Goal: Task Accomplishment & Management: Complete application form

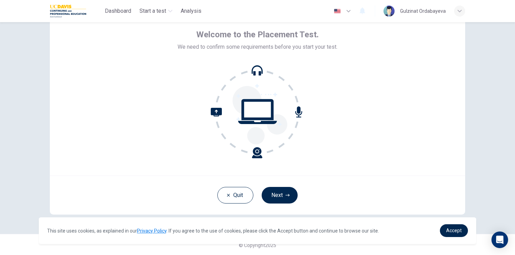
scroll to position [33, 0]
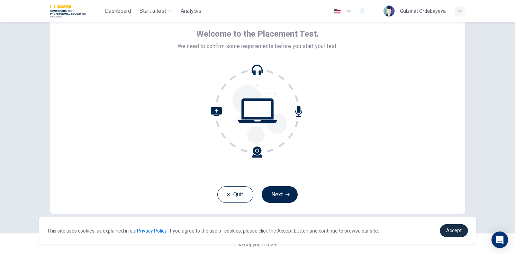
click at [454, 231] on span "Accept" at bounding box center [454, 231] width 16 height 6
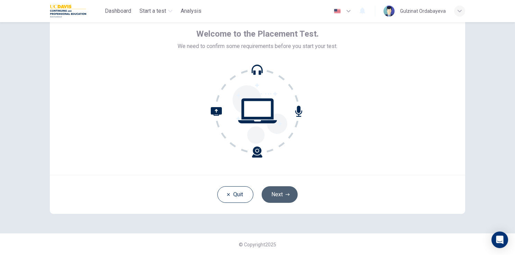
click at [280, 195] on button "Next" at bounding box center [280, 195] width 36 height 17
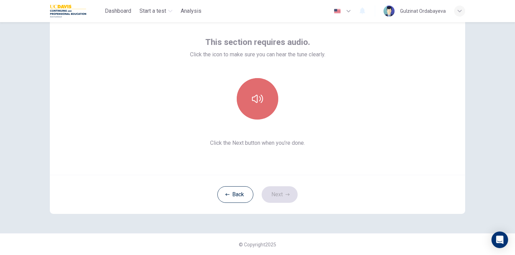
click at [260, 99] on icon "button" at bounding box center [257, 98] width 11 height 11
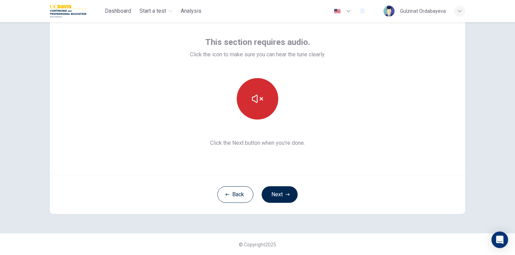
click at [256, 97] on icon "button" at bounding box center [257, 98] width 11 height 11
click at [279, 194] on button "Next" at bounding box center [280, 195] width 36 height 17
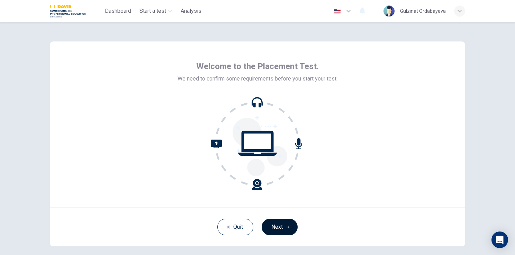
click at [280, 225] on button "Next" at bounding box center [280, 227] width 36 height 17
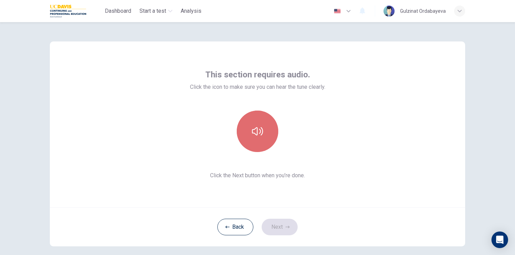
click at [252, 132] on icon "button" at bounding box center [257, 131] width 11 height 11
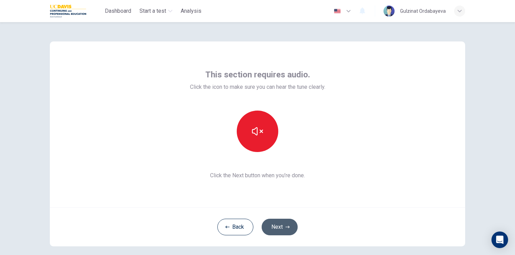
click at [282, 228] on button "Next" at bounding box center [280, 227] width 36 height 17
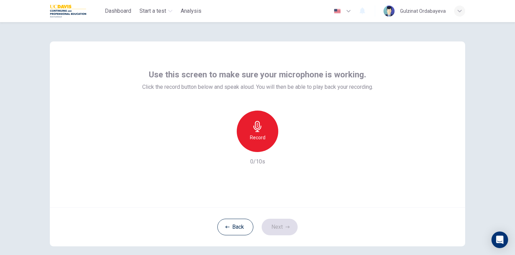
click at [252, 132] on icon "button" at bounding box center [257, 126] width 11 height 11
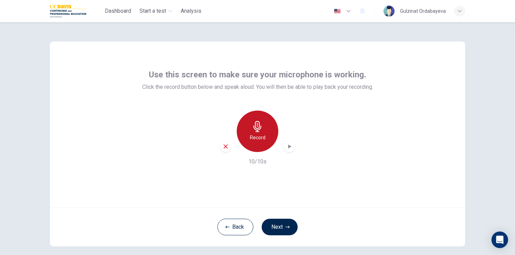
click at [256, 135] on h6 "Record" at bounding box center [258, 138] width 16 height 8
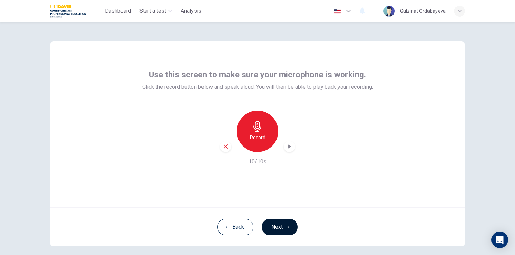
click at [286, 223] on button "Next" at bounding box center [280, 227] width 36 height 17
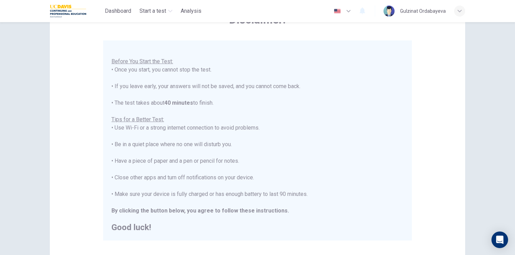
scroll to position [69, 0]
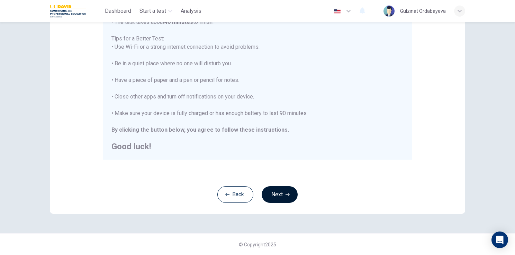
click at [281, 192] on button "Next" at bounding box center [280, 195] width 36 height 17
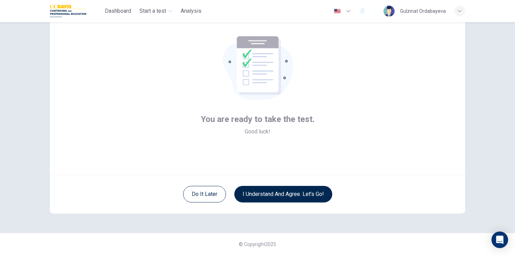
scroll to position [33, 0]
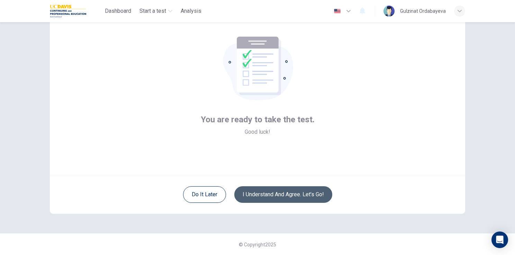
click at [297, 193] on button "I understand and agree. Let’s go!" at bounding box center [283, 195] width 98 height 17
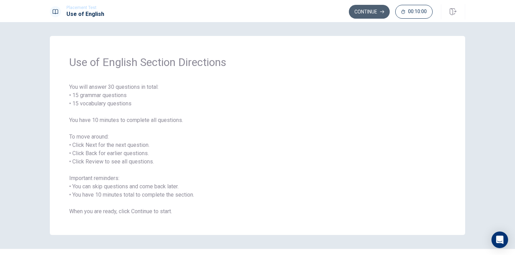
click at [367, 10] on button "Continue" at bounding box center [369, 12] width 41 height 14
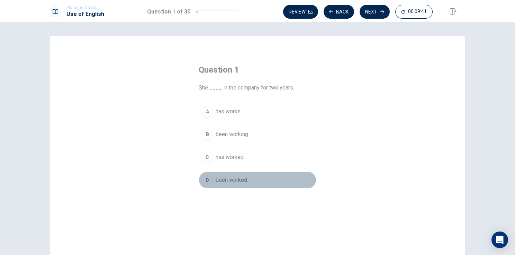
click at [231, 181] on span "been worked" at bounding box center [231, 180] width 31 height 8
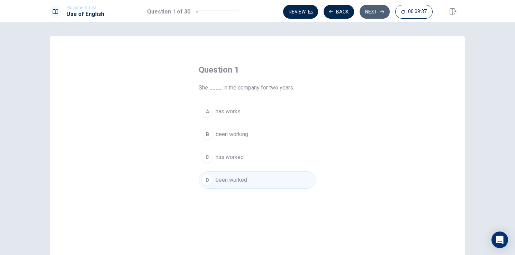
click at [373, 12] on button "Next" at bounding box center [375, 12] width 30 height 14
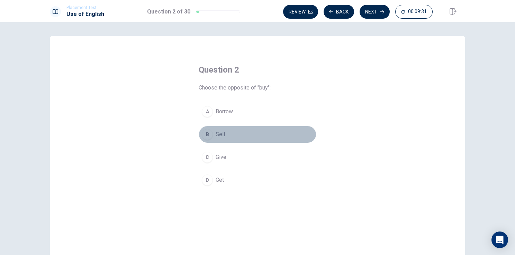
click at [220, 134] on span "Sell" at bounding box center [220, 134] width 9 height 8
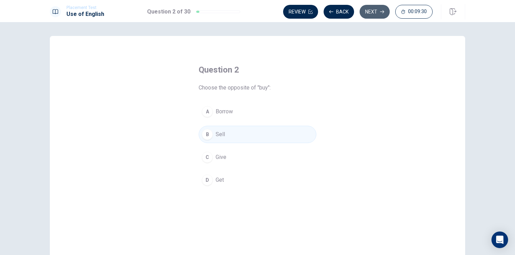
click at [374, 11] on button "Next" at bounding box center [375, 12] width 30 height 14
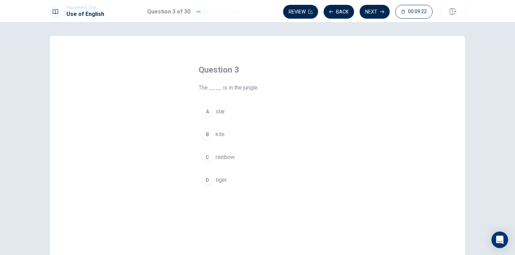
click at [226, 182] on button "D tiger" at bounding box center [258, 180] width 118 height 17
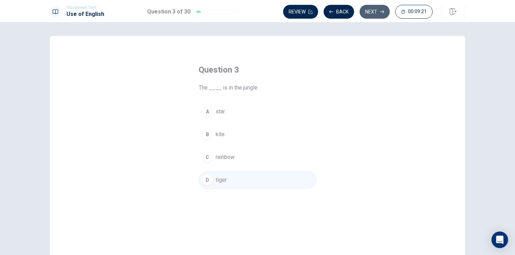
click at [371, 12] on button "Next" at bounding box center [375, 12] width 30 height 14
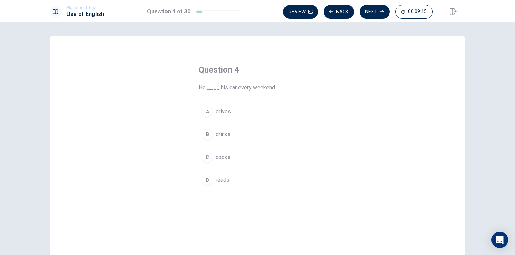
click at [220, 112] on span "drives" at bounding box center [223, 112] width 15 height 8
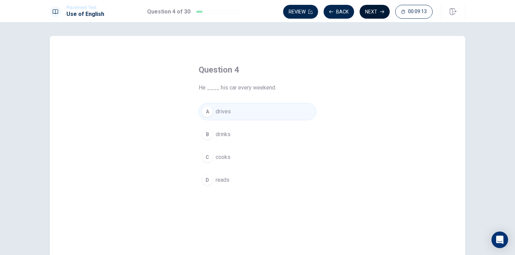
click at [372, 10] on button "Next" at bounding box center [375, 12] width 30 height 14
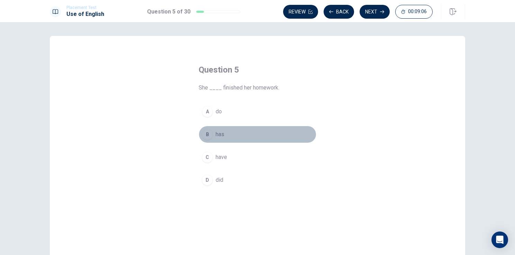
click at [219, 136] on span "has" at bounding box center [220, 134] width 9 height 8
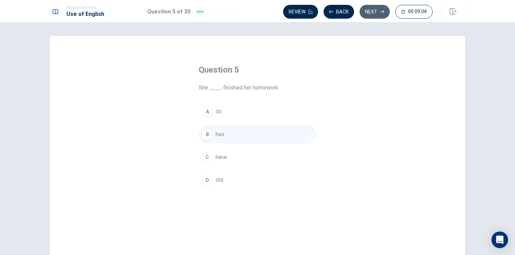
click at [378, 11] on button "Next" at bounding box center [375, 12] width 30 height 14
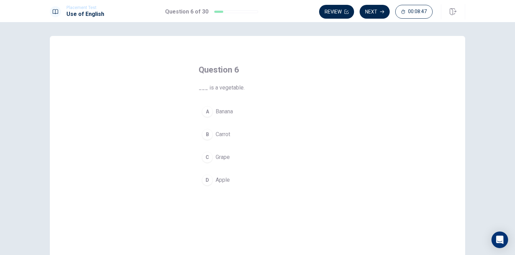
click at [225, 133] on span "Carrot" at bounding box center [223, 134] width 15 height 8
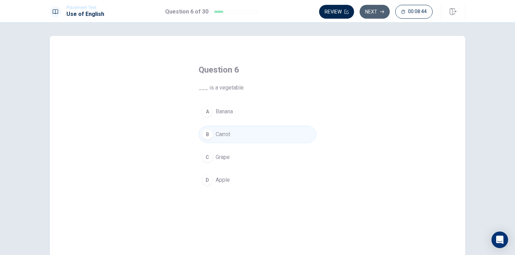
click at [375, 13] on button "Next" at bounding box center [375, 12] width 30 height 14
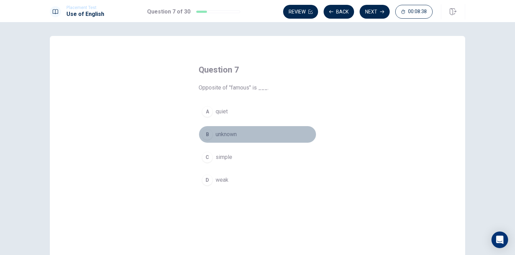
click at [225, 133] on span "unknown" at bounding box center [226, 134] width 21 height 8
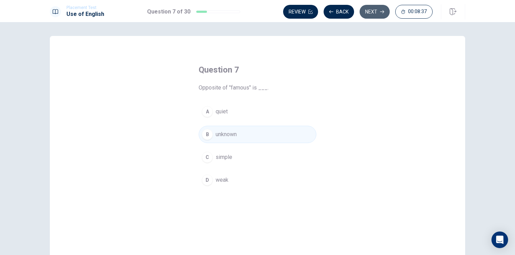
click at [372, 12] on button "Next" at bounding box center [375, 12] width 30 height 14
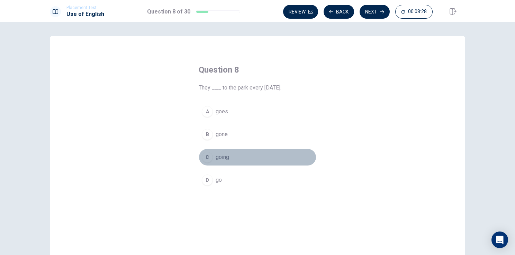
click at [217, 157] on span "going" at bounding box center [222, 157] width 13 height 8
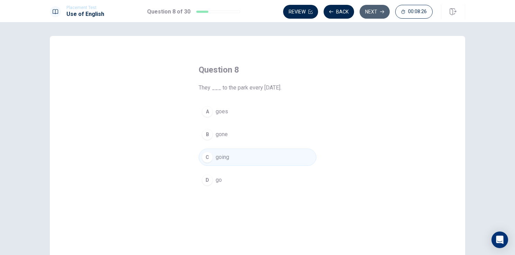
click at [374, 15] on button "Next" at bounding box center [375, 12] width 30 height 14
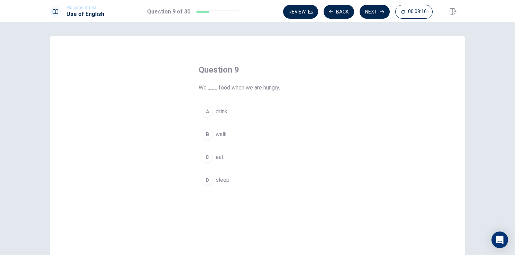
click at [218, 156] on span "eat" at bounding box center [220, 157] width 8 height 8
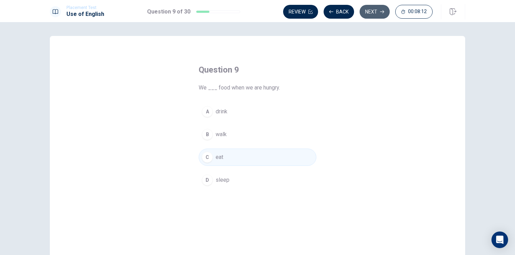
click at [376, 11] on button "Next" at bounding box center [375, 12] width 30 height 14
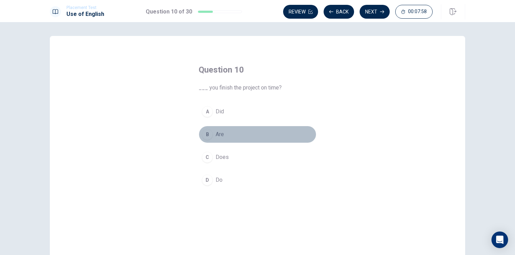
click at [217, 134] on span "Are" at bounding box center [220, 134] width 8 height 8
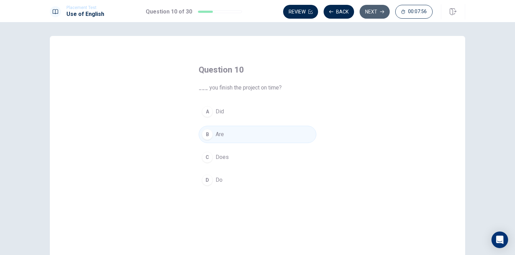
click at [370, 10] on button "Next" at bounding box center [375, 12] width 30 height 14
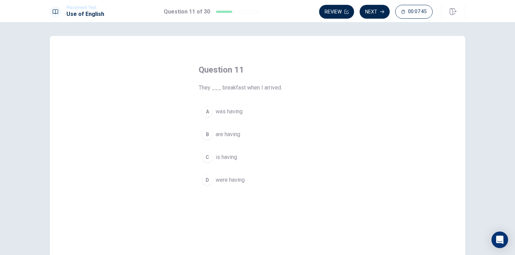
click at [235, 135] on span "are having" at bounding box center [228, 134] width 25 height 8
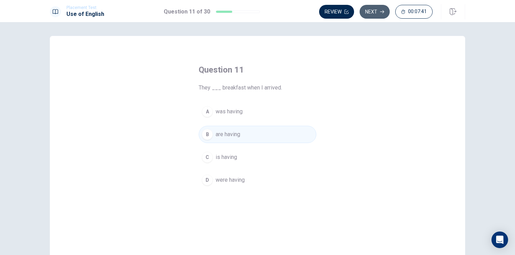
click at [372, 13] on button "Next" at bounding box center [375, 12] width 30 height 14
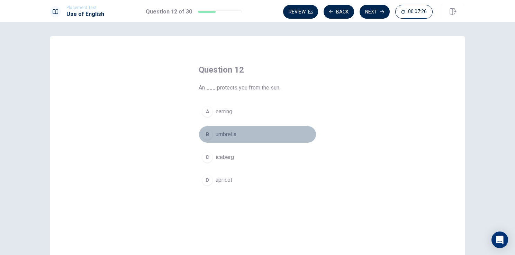
click at [228, 134] on span "umbrella" at bounding box center [226, 134] width 21 height 8
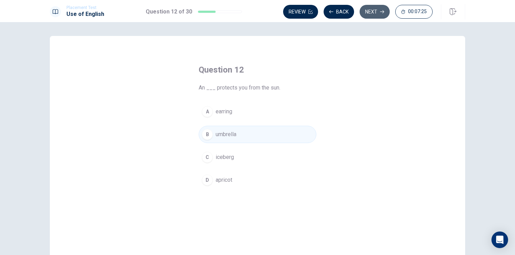
click at [373, 12] on button "Next" at bounding box center [375, 12] width 30 height 14
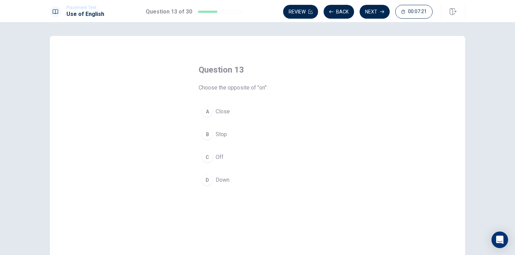
click at [216, 157] on span "Off" at bounding box center [220, 157] width 8 height 8
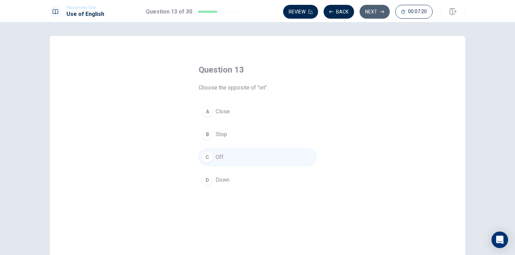
click at [377, 12] on button "Next" at bounding box center [375, 12] width 30 height 14
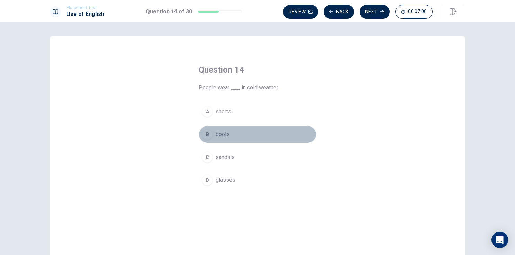
click at [219, 134] on span "boots" at bounding box center [223, 134] width 14 height 8
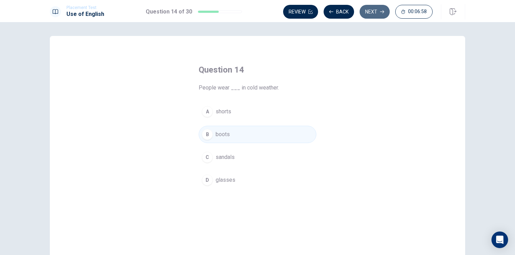
click at [378, 10] on button "Next" at bounding box center [375, 12] width 30 height 14
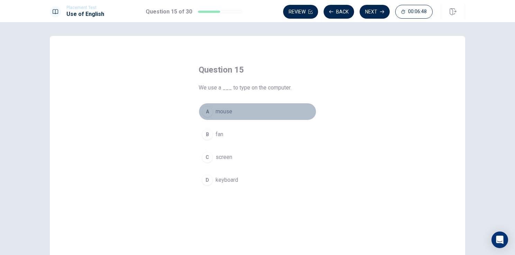
click at [223, 114] on span "mouse" at bounding box center [224, 112] width 17 height 8
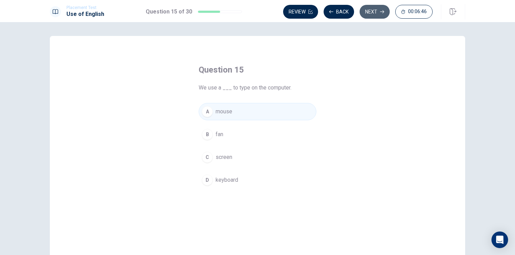
click at [376, 12] on button "Next" at bounding box center [375, 12] width 30 height 14
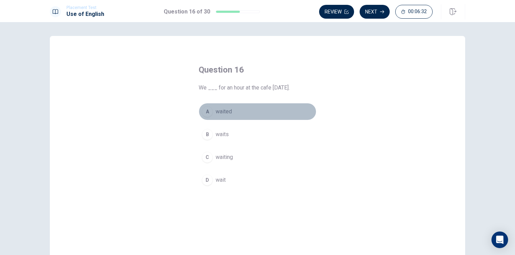
click at [220, 113] on span "waited" at bounding box center [224, 112] width 16 height 8
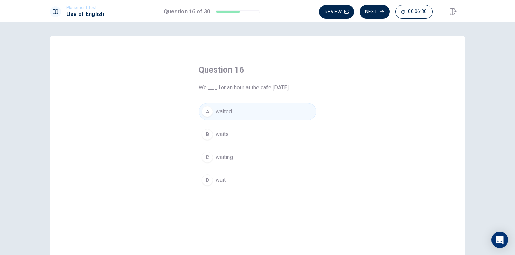
click at [371, 14] on button "Next" at bounding box center [375, 12] width 30 height 14
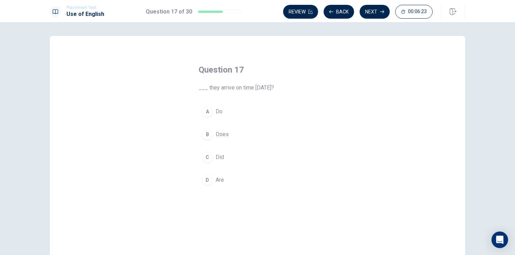
click at [218, 156] on span "Did" at bounding box center [220, 157] width 8 height 8
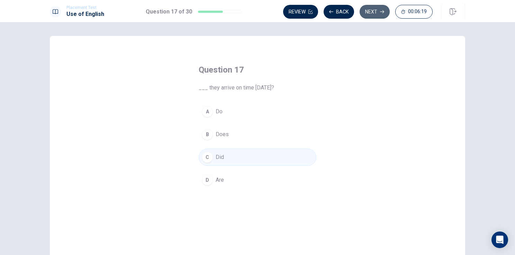
click at [372, 15] on button "Next" at bounding box center [375, 12] width 30 height 14
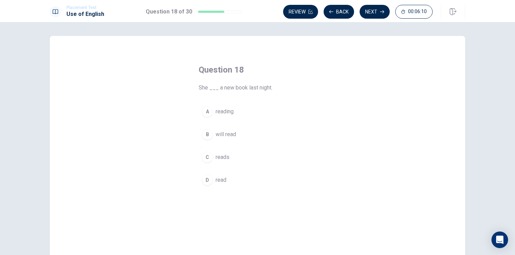
click at [224, 157] on span "reads" at bounding box center [223, 157] width 14 height 8
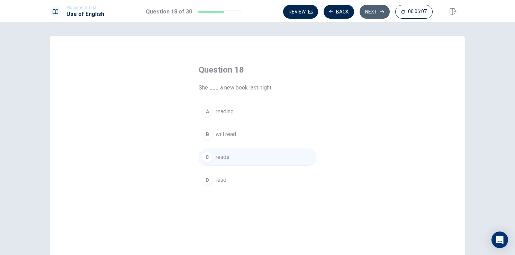
click at [374, 10] on button "Next" at bounding box center [375, 12] width 30 height 14
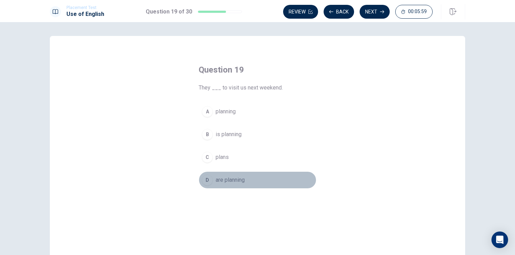
click at [236, 179] on span "are planning" at bounding box center [230, 180] width 29 height 8
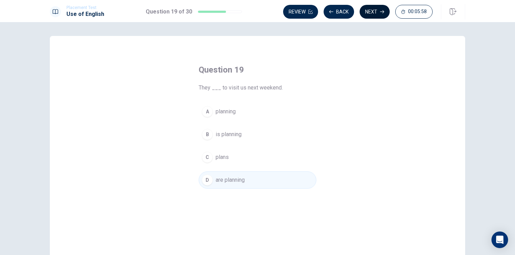
click at [372, 13] on button "Next" at bounding box center [375, 12] width 30 height 14
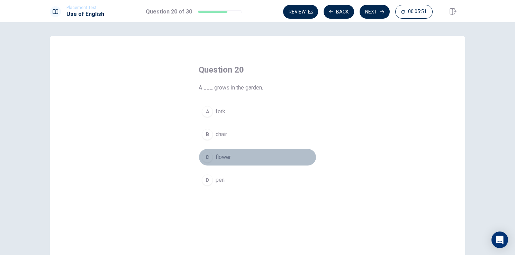
click at [222, 156] on span "flower" at bounding box center [223, 157] width 15 height 8
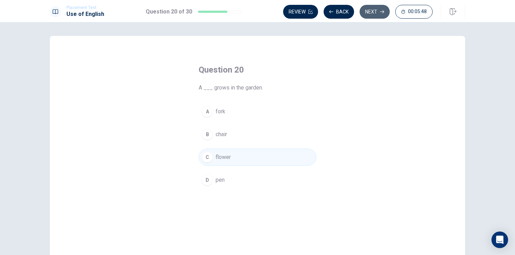
click at [372, 13] on button "Next" at bounding box center [375, 12] width 30 height 14
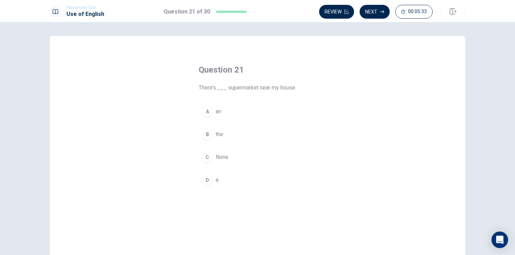
click at [216, 180] on span "a" at bounding box center [217, 180] width 3 height 8
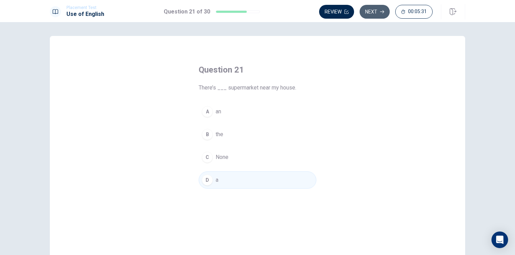
click at [378, 10] on button "Next" at bounding box center [375, 12] width 30 height 14
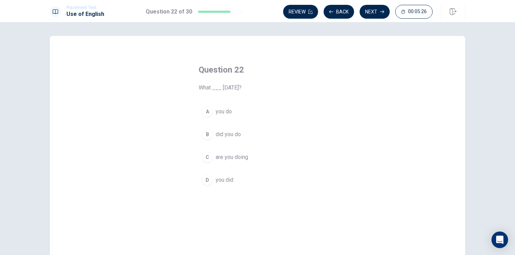
click at [231, 135] on span "did you do" at bounding box center [228, 134] width 25 height 8
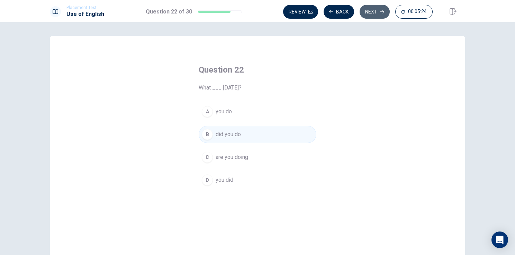
click at [378, 10] on button "Next" at bounding box center [375, 12] width 30 height 14
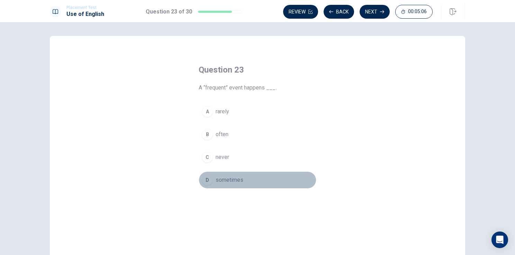
click at [233, 179] on span "sometimes" at bounding box center [230, 180] width 28 height 8
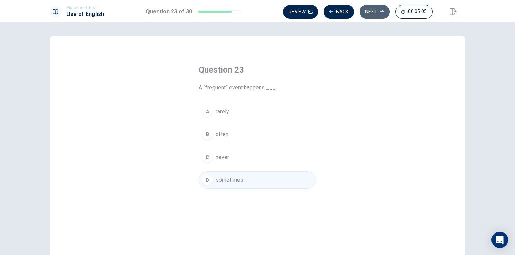
click at [375, 13] on button "Next" at bounding box center [375, 12] width 30 height 14
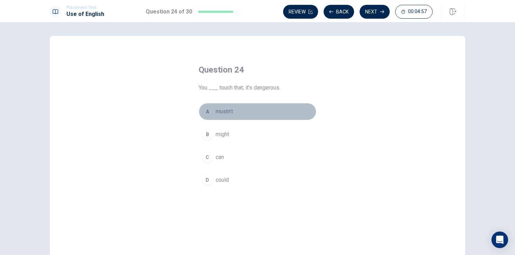
click at [222, 112] on span "mustn’t" at bounding box center [224, 112] width 17 height 8
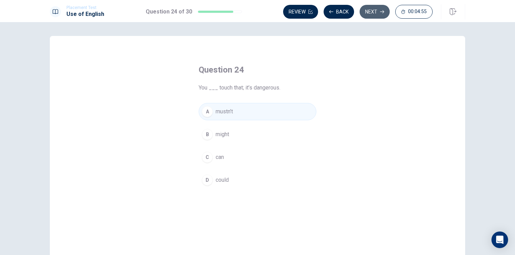
click at [373, 10] on button "Next" at bounding box center [375, 12] width 30 height 14
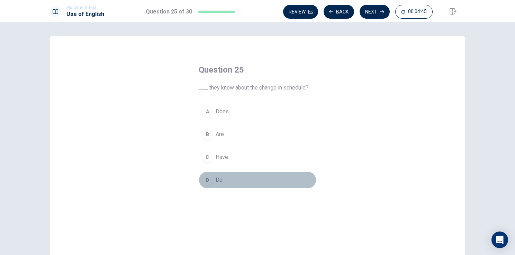
click at [218, 180] on span "Do" at bounding box center [219, 180] width 7 height 8
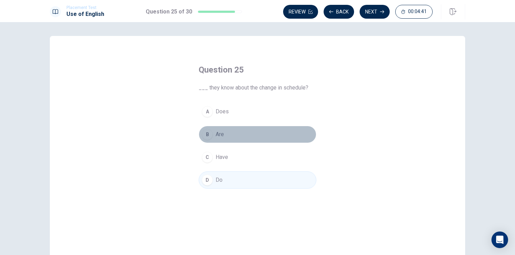
click at [220, 136] on span "Are" at bounding box center [220, 134] width 8 height 8
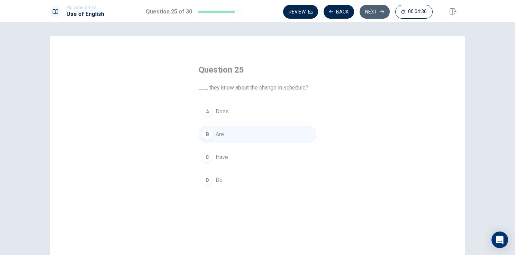
click at [376, 12] on button "Next" at bounding box center [375, 12] width 30 height 14
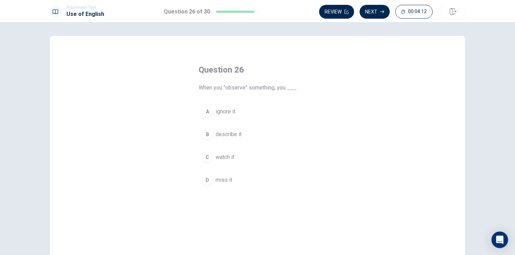
click at [220, 111] on span "ignore it" at bounding box center [226, 112] width 20 height 8
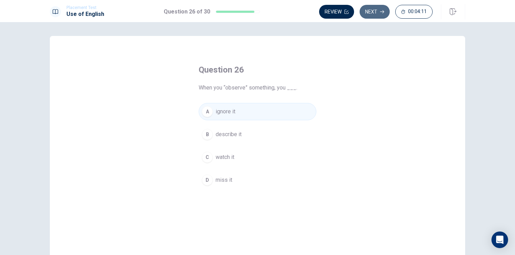
click at [379, 12] on button "Next" at bounding box center [375, 12] width 30 height 14
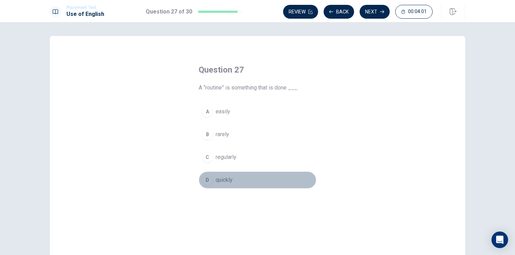
click at [220, 181] on span "quickly" at bounding box center [224, 180] width 17 height 8
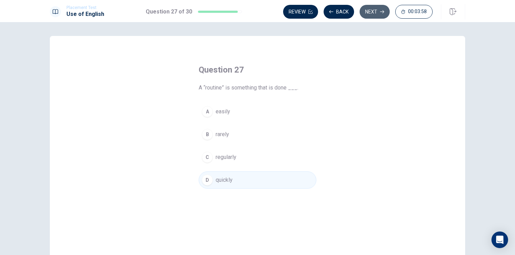
click at [372, 10] on button "Next" at bounding box center [375, 12] width 30 height 14
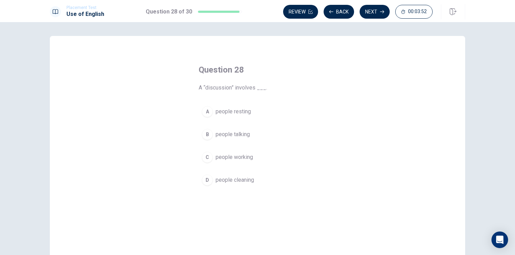
click at [223, 135] on span "people talking" at bounding box center [233, 134] width 34 height 8
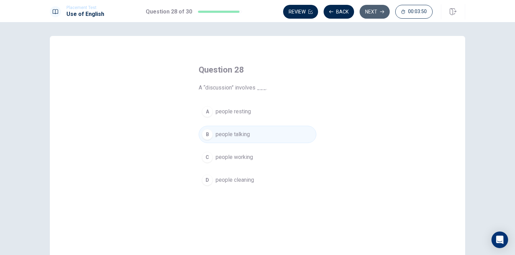
click at [374, 13] on button "Next" at bounding box center [375, 12] width 30 height 14
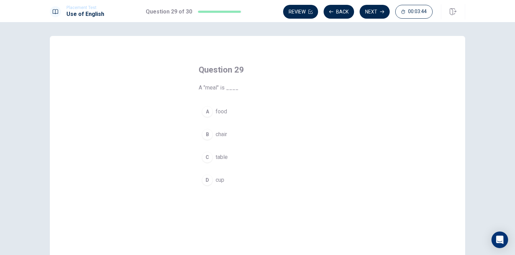
click at [208, 115] on div "A" at bounding box center [207, 111] width 11 height 11
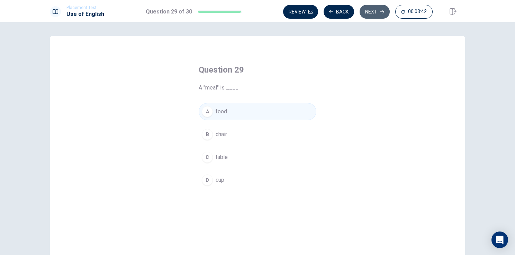
click at [373, 13] on button "Next" at bounding box center [375, 12] width 30 height 14
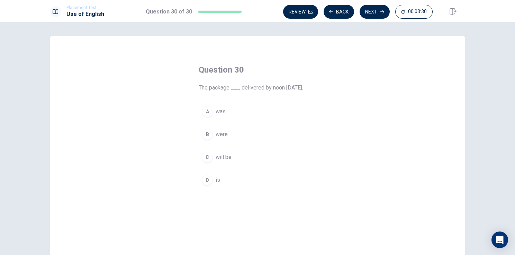
click at [227, 158] on span "will be" at bounding box center [224, 157] width 16 height 8
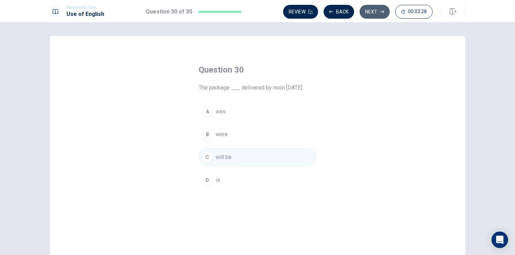
click at [374, 12] on button "Next" at bounding box center [375, 12] width 30 height 14
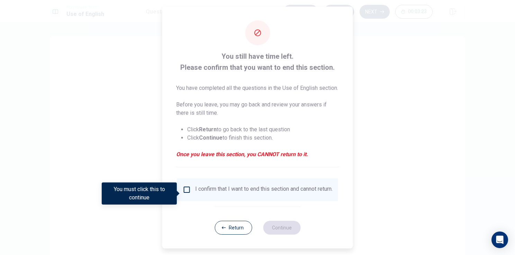
scroll to position [11, 0]
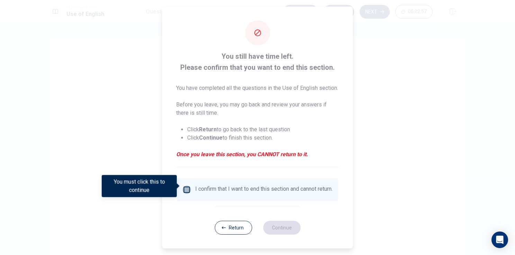
click at [186, 187] on input "You must click this to continue" at bounding box center [187, 190] width 8 height 8
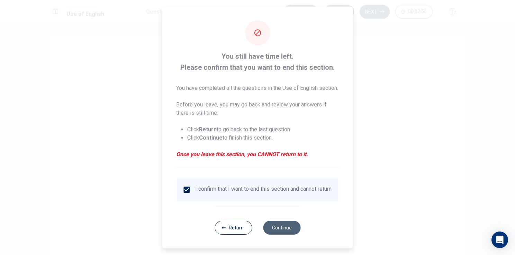
click at [280, 228] on button "Continue" at bounding box center [281, 228] width 37 height 14
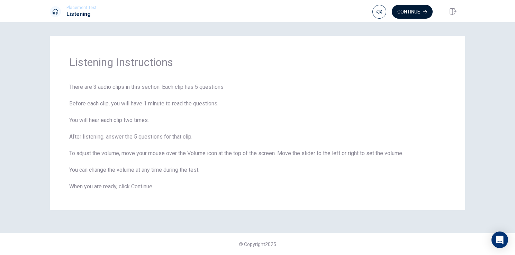
click at [415, 9] on button "Continue" at bounding box center [412, 12] width 41 height 14
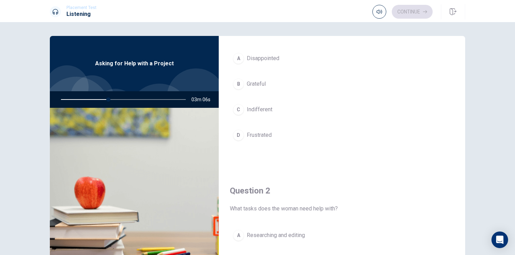
scroll to position [0, 0]
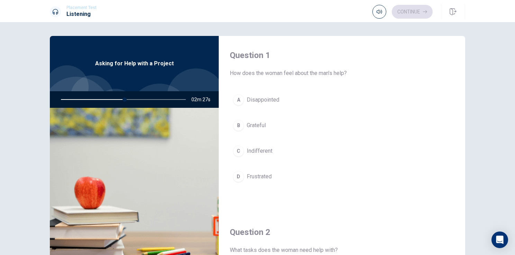
click at [273, 100] on span "Disappointed" at bounding box center [263, 100] width 33 height 8
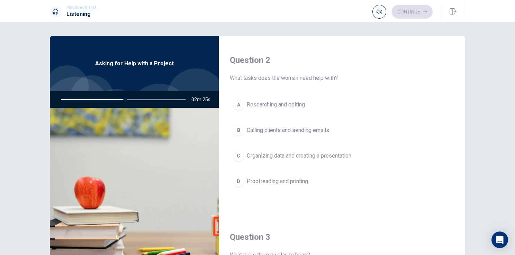
scroll to position [182, 0]
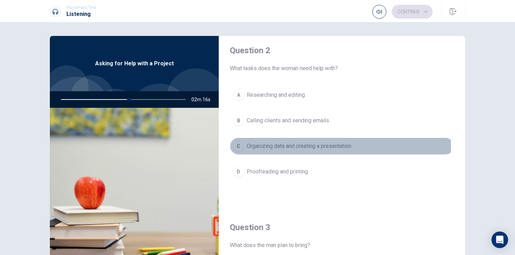
click at [276, 145] on span "Organizing data and creating a presentation" at bounding box center [299, 146] width 105 height 8
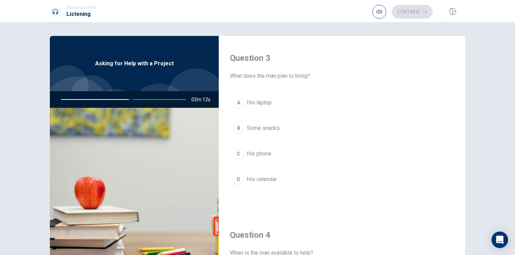
scroll to position [354, 0]
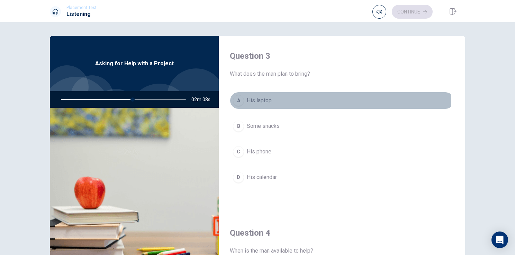
click at [264, 101] on span "His laptop" at bounding box center [259, 101] width 25 height 8
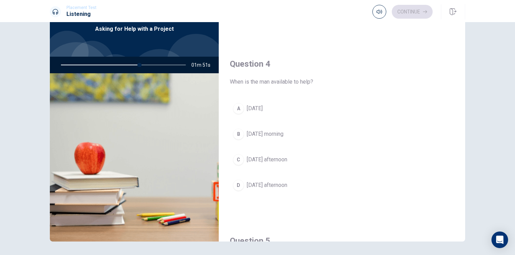
scroll to position [469, 0]
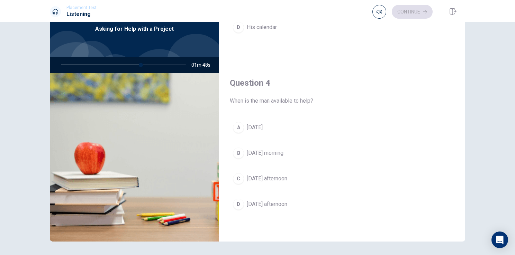
drag, startPoint x: 138, startPoint y: 64, endPoint x: 116, endPoint y: 65, distance: 22.2
click at [115, 66] on div at bounding box center [122, 65] width 139 height 17
drag, startPoint x: 137, startPoint y: 64, endPoint x: 132, endPoint y: 64, distance: 5.5
click at [132, 64] on div at bounding box center [122, 65] width 139 height 17
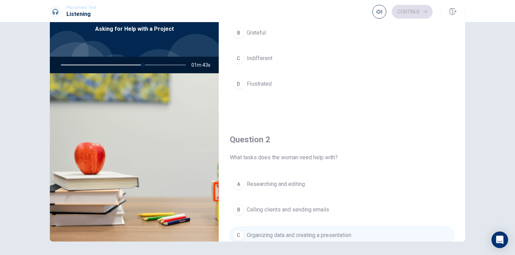
scroll to position [54, 0]
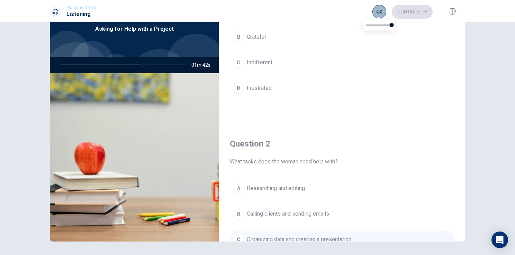
click at [378, 13] on icon "button" at bounding box center [380, 12] width 6 height 6
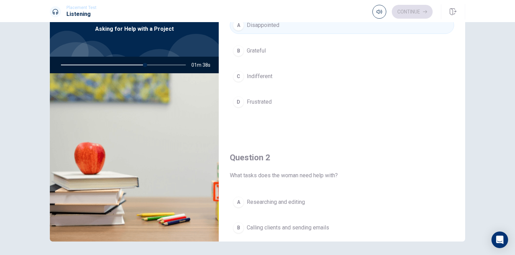
scroll to position [0, 0]
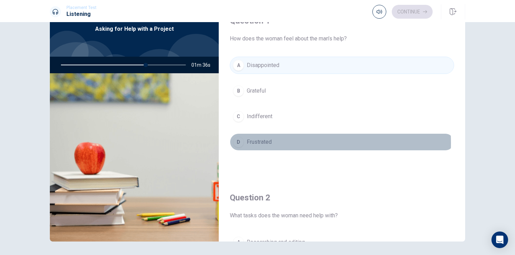
click at [259, 143] on span "Frustrated" at bounding box center [259, 142] width 25 height 8
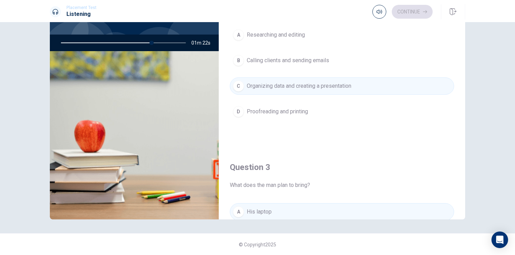
scroll to position [182, 0]
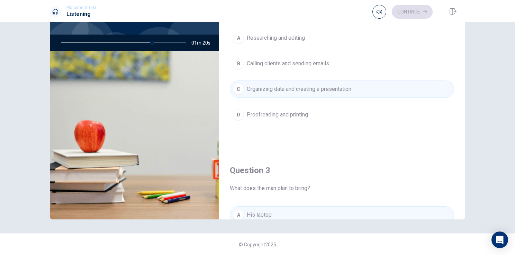
click at [55, 10] on icon at bounding box center [56, 12] width 6 height 6
click at [72, 13] on h1 "Listening" at bounding box center [81, 14] width 30 height 8
click at [79, 8] on span "Placement Test" at bounding box center [81, 7] width 30 height 5
drag, startPoint x: 152, startPoint y: 43, endPoint x: 133, endPoint y: 42, distance: 19.0
click at [133, 42] on div at bounding box center [122, 43] width 139 height 17
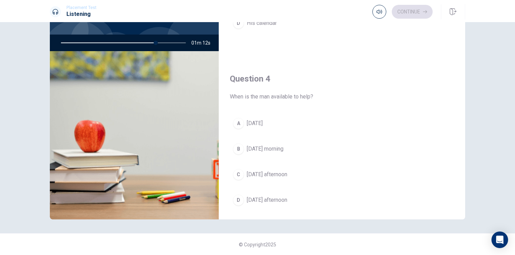
scroll to position [459, 0]
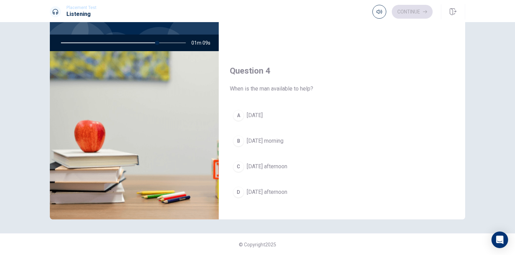
click at [270, 138] on span "[DATE] morning" at bounding box center [265, 141] width 37 height 8
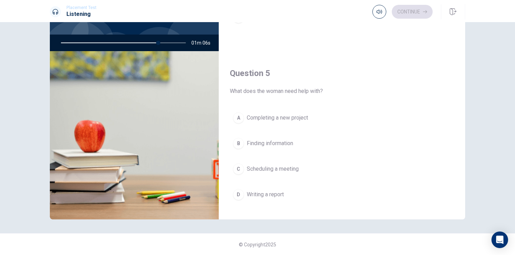
scroll to position [642, 0]
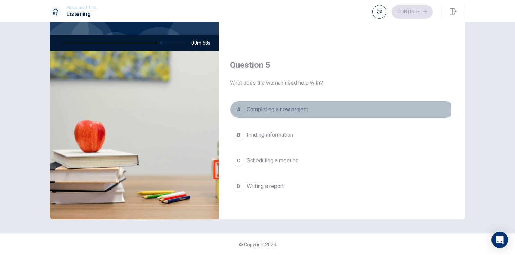
click at [299, 107] on span "Completing a new project" at bounding box center [277, 110] width 61 height 8
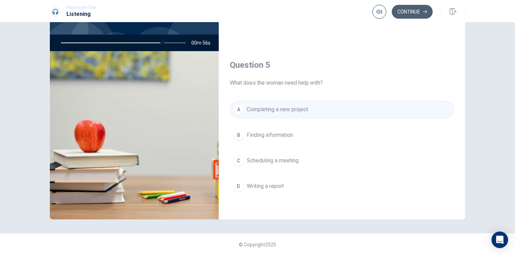
click at [410, 12] on button "Continue" at bounding box center [412, 12] width 41 height 14
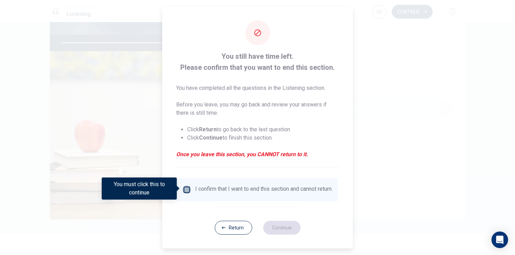
click at [187, 188] on input "You must click this to continue" at bounding box center [187, 190] width 8 height 8
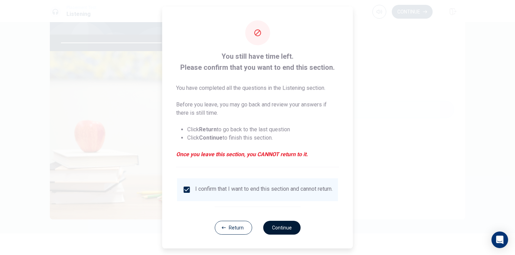
click at [279, 230] on button "Continue" at bounding box center [281, 228] width 37 height 14
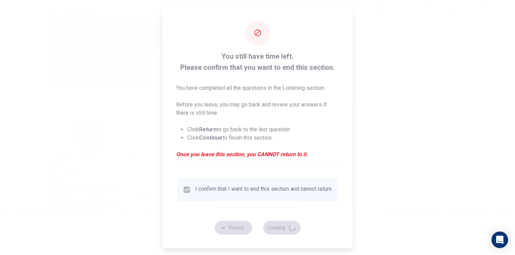
type input "83"
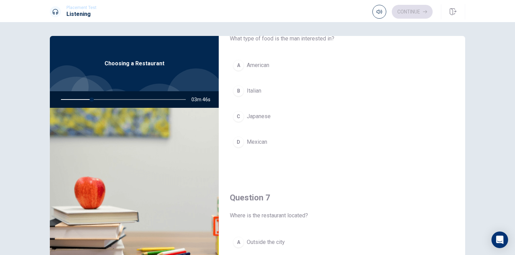
scroll to position [36, 0]
click at [253, 91] on span "Italian" at bounding box center [254, 90] width 15 height 8
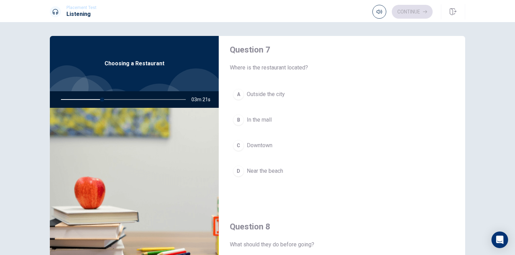
scroll to position [193, 0]
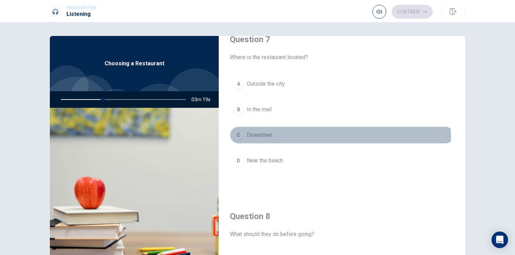
click at [265, 134] on span "Downtown" at bounding box center [260, 135] width 26 height 8
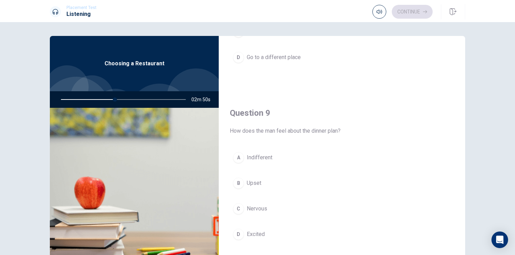
scroll to position [483, 0]
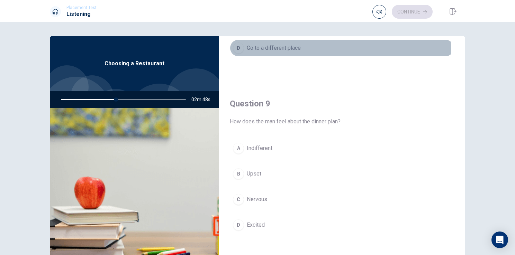
click at [283, 47] on span "Go to a different place" at bounding box center [274, 48] width 54 height 8
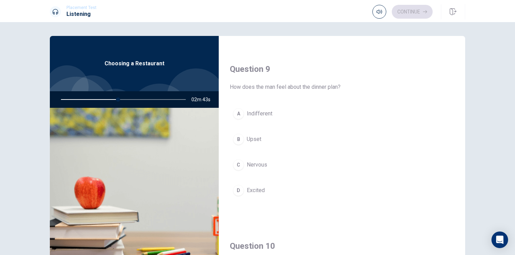
scroll to position [518, 0]
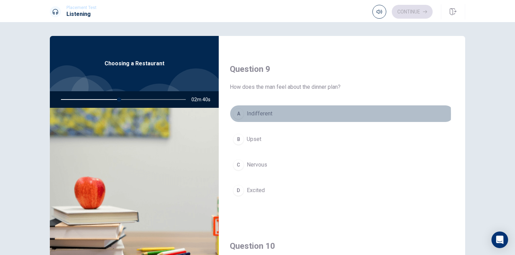
click at [265, 113] on span "Indifferent" at bounding box center [260, 114] width 26 height 8
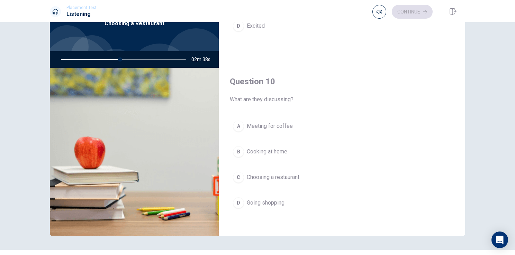
scroll to position [57, 0]
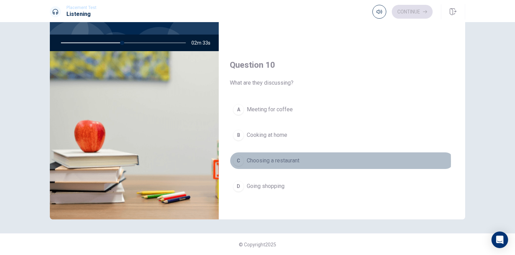
click at [285, 159] on span "Choosing a restaurant" at bounding box center [273, 161] width 53 height 8
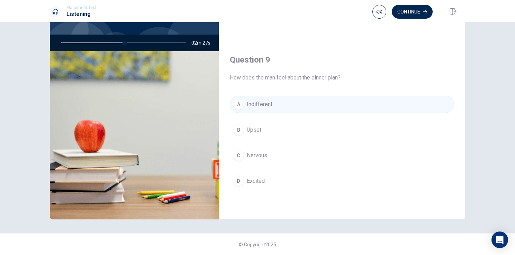
scroll to position [469, 0]
click at [256, 179] on span "Excited" at bounding box center [256, 182] width 18 height 8
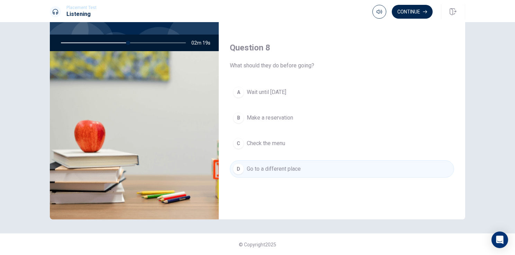
scroll to position [296, 0]
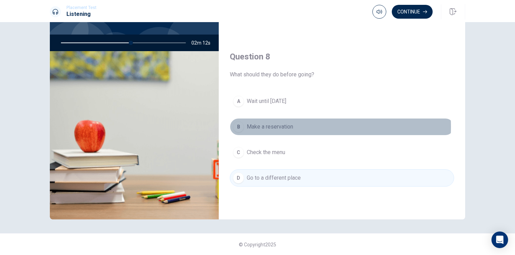
click at [292, 125] on button "B Make a reservation" at bounding box center [342, 126] width 224 height 17
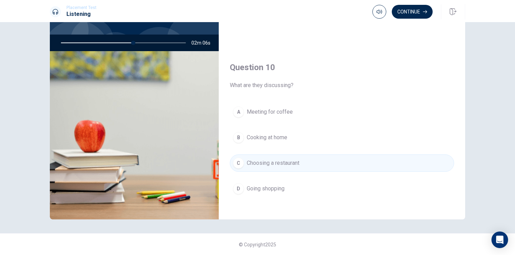
scroll to position [642, 0]
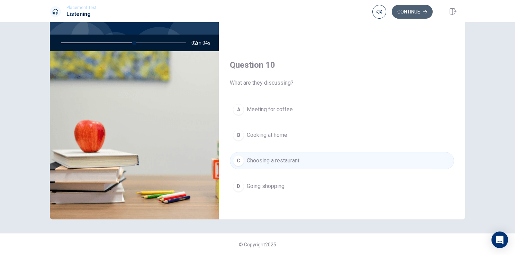
click at [413, 10] on button "Continue" at bounding box center [412, 12] width 41 height 14
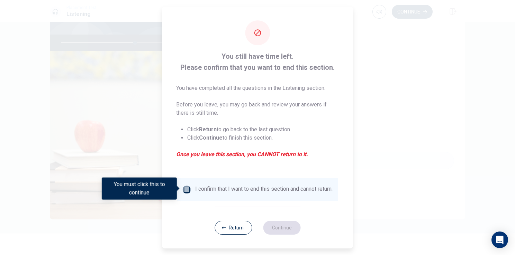
click at [188, 192] on input "You must click this to continue" at bounding box center [187, 190] width 8 height 8
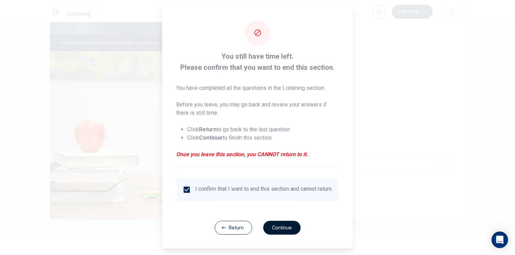
click at [278, 231] on button "Continue" at bounding box center [281, 228] width 37 height 14
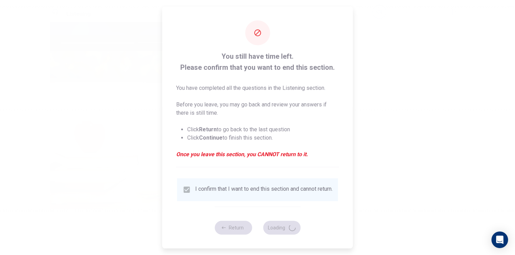
type input "61"
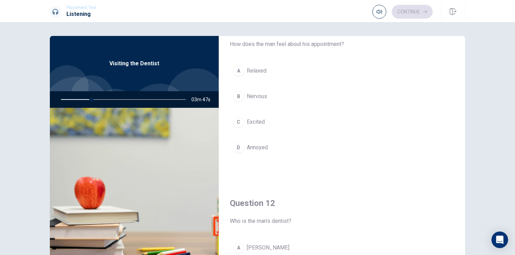
scroll to position [30, 0]
click at [257, 94] on span "Nervous" at bounding box center [257, 95] width 20 height 8
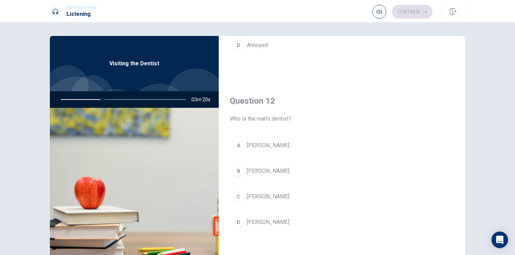
scroll to position [169, 0]
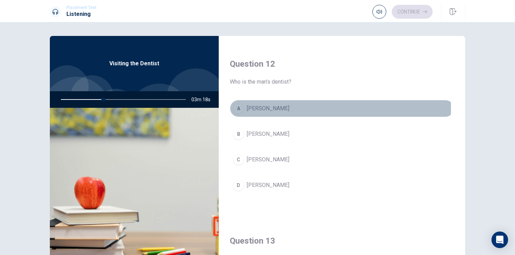
click at [260, 107] on span "[PERSON_NAME]" at bounding box center [268, 109] width 43 height 8
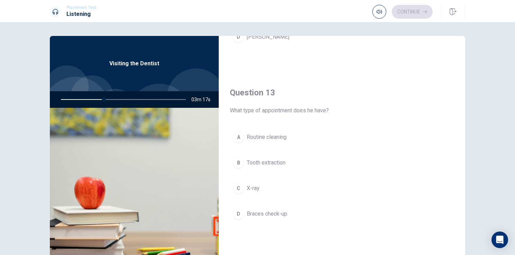
scroll to position [342, 0]
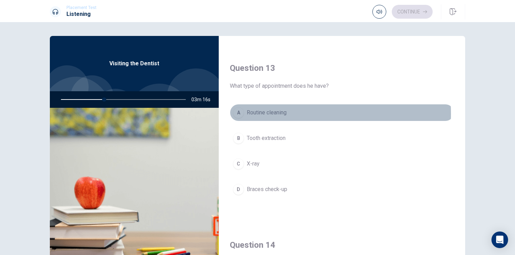
click at [275, 112] on span "Routine cleaning" at bounding box center [267, 113] width 40 height 8
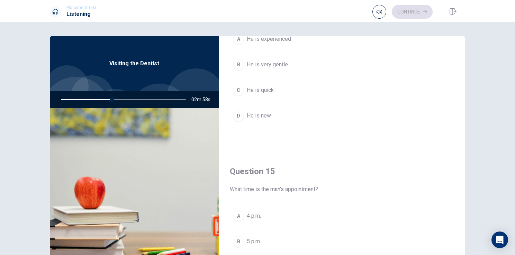
scroll to position [642, 0]
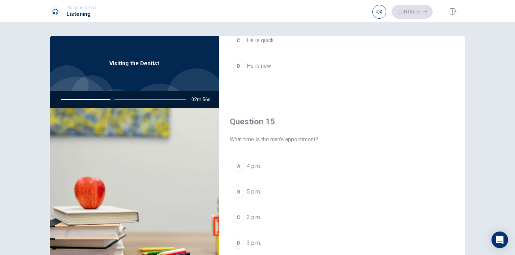
click at [255, 239] on span "3 p.m." at bounding box center [254, 243] width 14 height 8
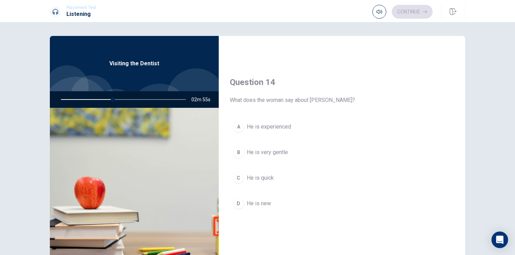
scroll to position [504, 0]
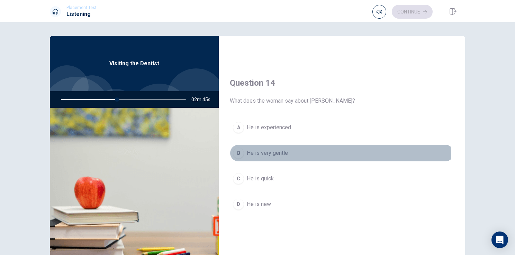
click at [284, 153] on span "He is very gentle" at bounding box center [267, 153] width 41 height 8
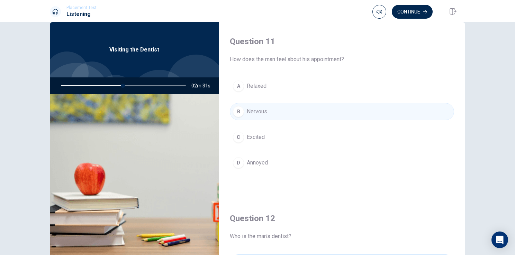
scroll to position [0, 0]
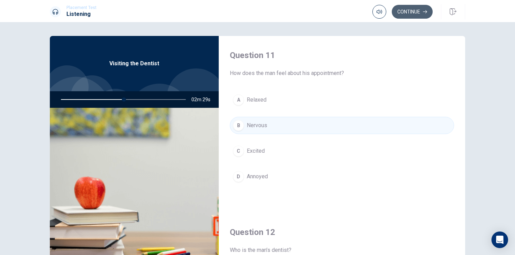
click at [415, 8] on button "Continue" at bounding box center [412, 12] width 41 height 14
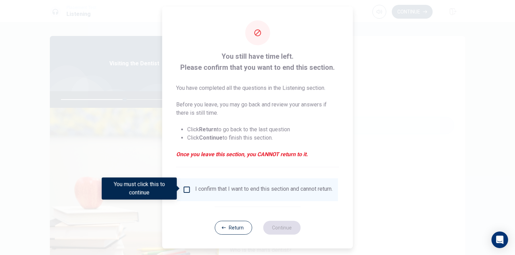
click at [188, 189] on input "You must click this to continue" at bounding box center [187, 190] width 8 height 8
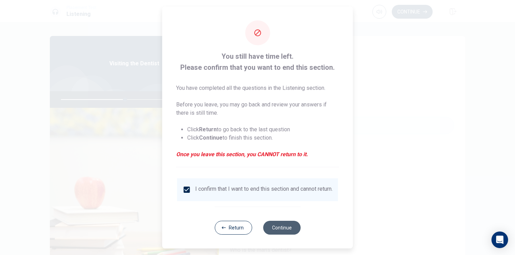
click at [278, 229] on button "Continue" at bounding box center [281, 228] width 37 height 14
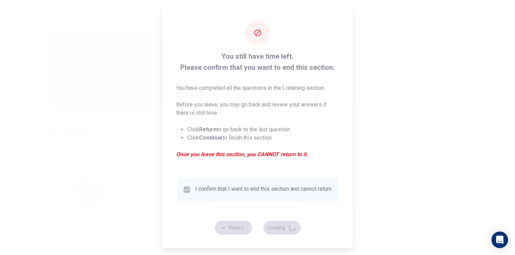
type input "52"
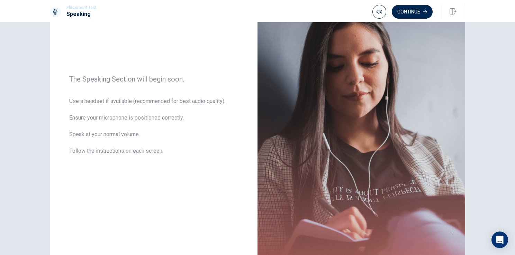
scroll to position [69, 0]
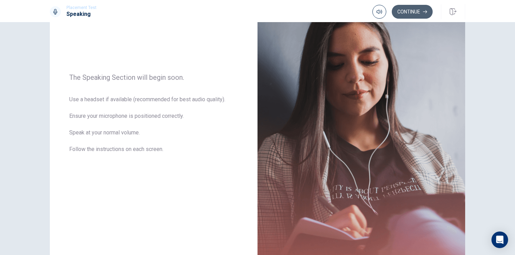
click at [407, 13] on button "Continue" at bounding box center [412, 12] width 41 height 14
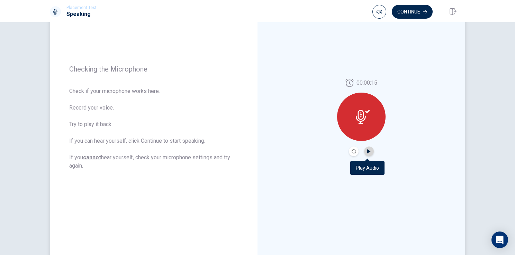
click at [367, 151] on icon "Play Audio" at bounding box center [368, 152] width 3 height 4
click at [362, 116] on icon at bounding box center [363, 117] width 14 height 14
click at [405, 102] on div "00:00:15" at bounding box center [362, 118] width 208 height 302
click at [407, 10] on button "Continue" at bounding box center [412, 12] width 41 height 14
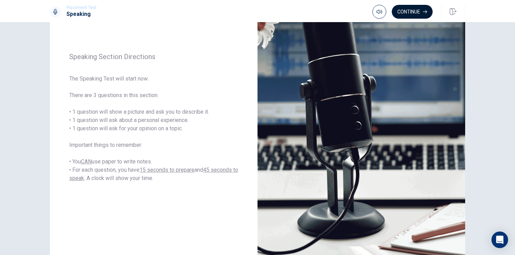
click at [404, 10] on button "Continue" at bounding box center [412, 12] width 41 height 14
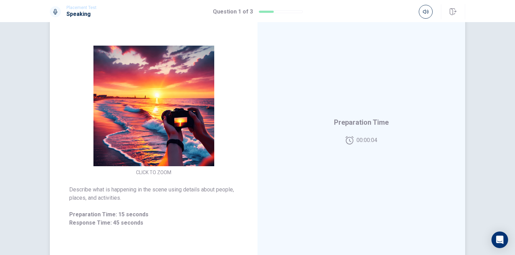
scroll to position [104, 0]
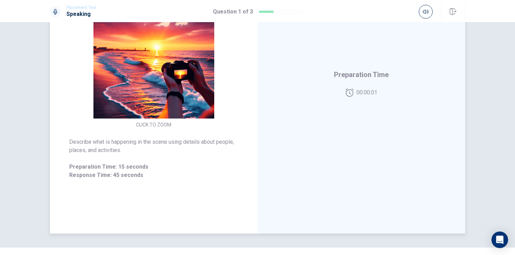
click at [345, 93] on icon at bounding box center [349, 93] width 8 height 8
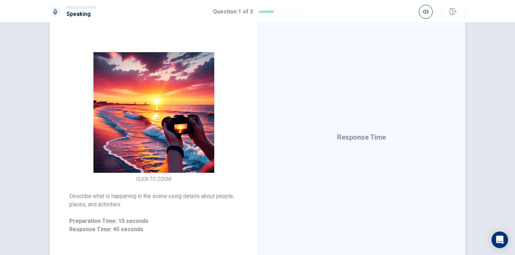
scroll to position [69, 0]
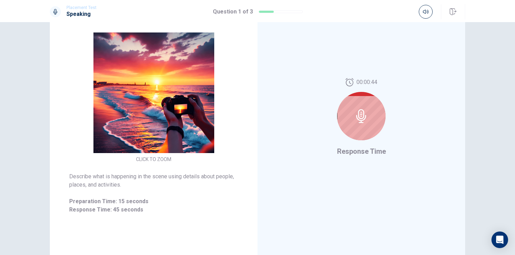
click at [359, 116] on icon at bounding box center [361, 116] width 14 height 14
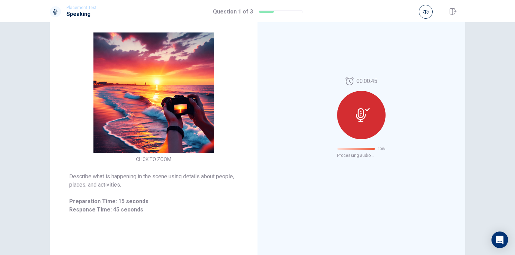
scroll to position [0, 0]
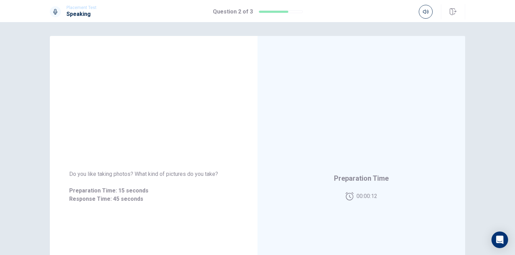
click at [352, 120] on div "Preparation Time 00:00:12" at bounding box center [362, 187] width 208 height 302
click at [347, 198] on icon at bounding box center [349, 196] width 8 height 8
click at [362, 118] on div "Preparation Time 00:00:04" at bounding box center [362, 187] width 208 height 302
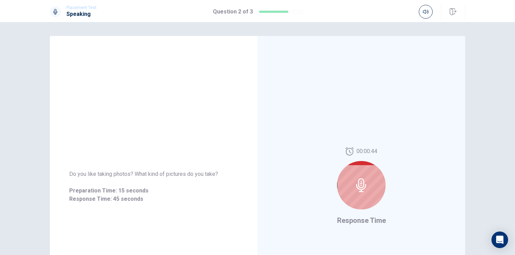
click at [363, 184] on icon at bounding box center [361, 186] width 14 height 14
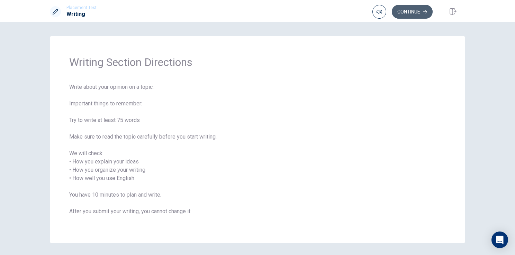
click at [410, 15] on button "Continue" at bounding box center [412, 12] width 41 height 14
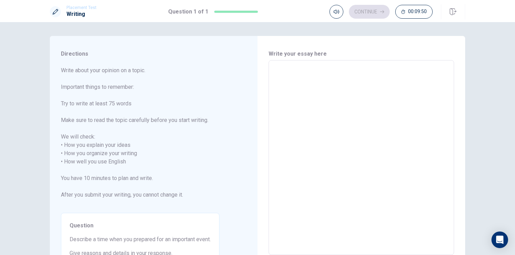
click at [322, 81] on textarea at bounding box center [361, 158] width 176 height 184
click at [294, 68] on textarea at bounding box center [361, 158] width 176 height 184
type textarea "T"
type textarea "x"
type textarea "Th"
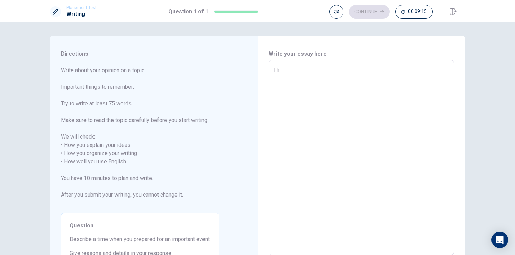
type textarea "x"
type textarea "Thi"
type textarea "x"
type textarea "This"
type textarea "x"
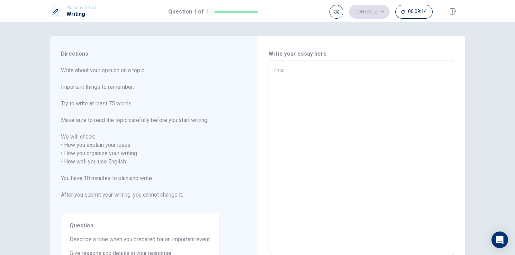
type textarea "This"
type textarea "x"
type textarea "This y"
type textarea "x"
type textarea "This ye"
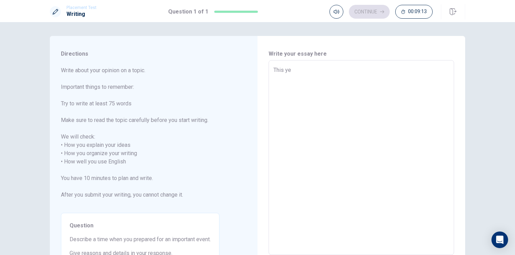
type textarea "x"
type textarea "This yea"
type textarea "x"
type textarea "This year"
type textarea "x"
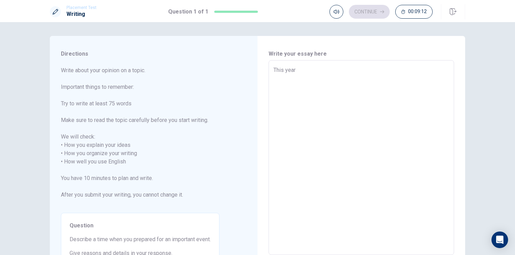
type textarea "This year"
type textarea "x"
type textarea "This year f"
type textarea "x"
type textarea "This year fo"
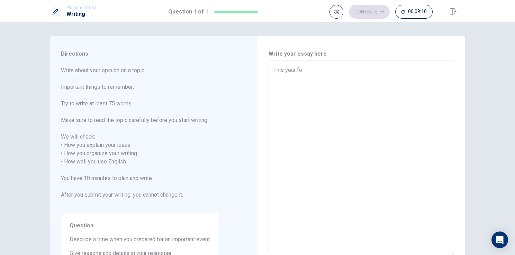
type textarea "x"
type textarea "This year for"
type textarea "x"
type textarea "This year for"
type textarea "x"
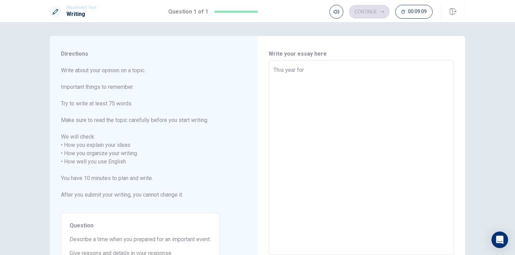
type textarea "This year for m"
type textarea "x"
type textarea "This year for me"
type textarea "x"
type textarea "This year for me"
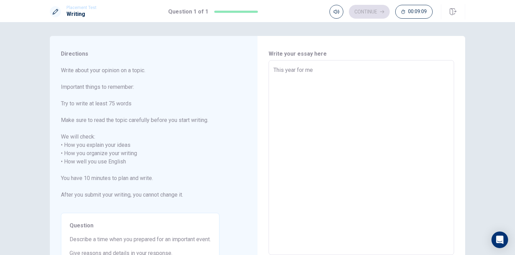
type textarea "x"
type textarea "This year for me v"
type textarea "x"
type textarea "This year for me ve"
type textarea "x"
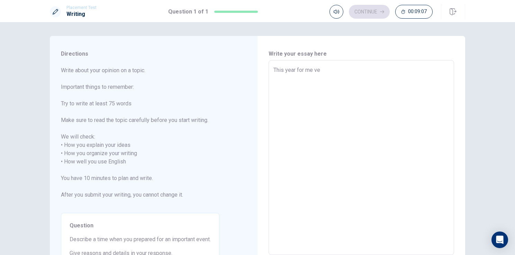
type textarea "This year for me ver"
type textarea "x"
type textarea "This year for me very"
type textarea "x"
type textarea "This year for me very"
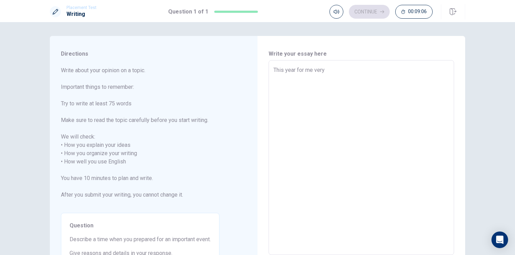
type textarea "x"
type textarea "This year for me very i"
type textarea "x"
type textarea "This year for me very im"
type textarea "x"
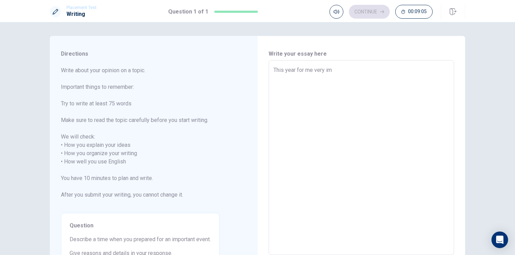
type textarea "This year for me very imp"
type textarea "x"
type textarea "This year for me very impo"
type textarea "x"
type textarea "This year for me very impor"
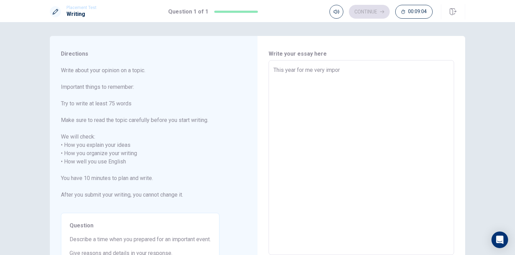
type textarea "x"
type textarea "This year for me very import"
type textarea "x"
type textarea "This year for me very importa"
type textarea "x"
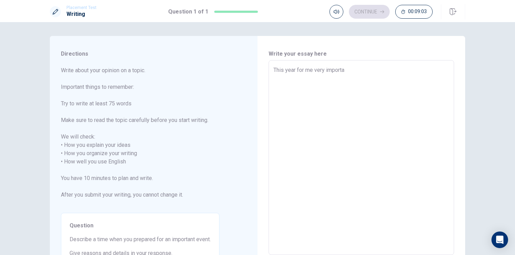
type textarea "This year for me very importan"
type textarea "x"
type textarea "This year for me very important"
type textarea "x"
type textarea "This year for me very important"
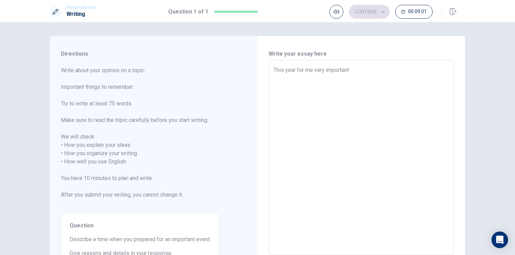
type textarea "x"
type textarea "This year for me very important e"
type textarea "x"
type textarea "This year for me very important ev"
type textarea "x"
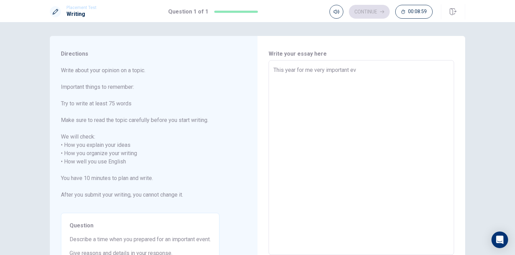
type textarea "This year for me very important eve"
type textarea "x"
type textarea "This year for me very important even"
type textarea "x"
type textarea "This year for me very important event"
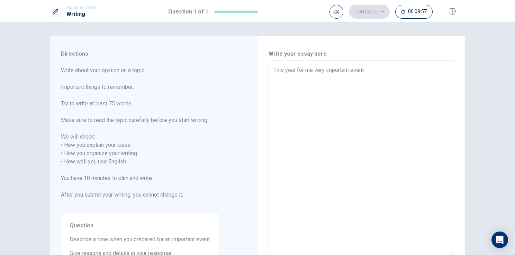
type textarea "x"
type textarea "This year for me very important event"
type textarea "x"
type textarea "This year for me very important event -"
type textarea "x"
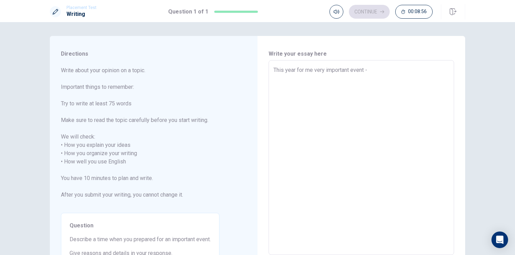
type textarea "This year for me very important event -"
type textarea "x"
type textarea "This year for me very important event - i"
type textarea "x"
type textarea "This year for me very important event - it"
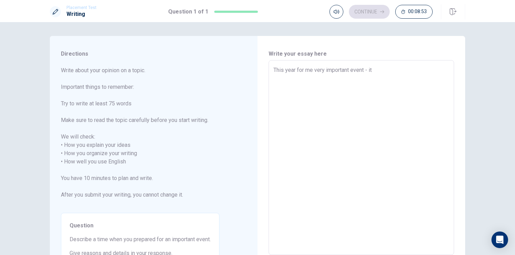
type textarea "x"
type textarea "This year for me very important event - iti"
type textarea "x"
type textarea "This year for me very important event - itis"
type textarea "x"
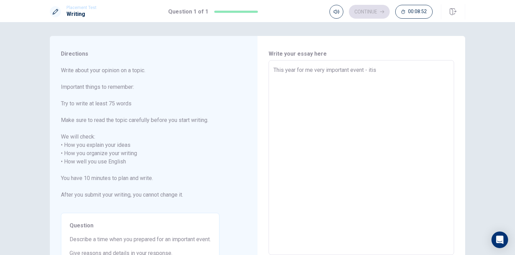
type textarea "This year for me very important event - itis"
type textarea "x"
type textarea "This year for me very important event - itis w"
type textarea "x"
type textarea "This year for me very important event - itis w2"
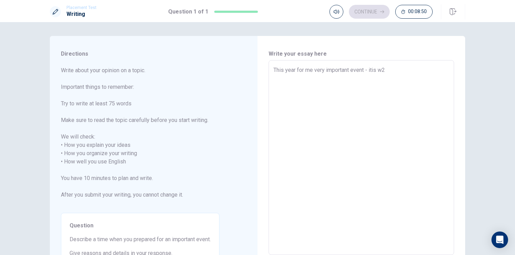
type textarea "x"
type textarea "This year for me very important event - itis w2n"
type textarea "x"
type textarea "This year for me very important event - itis w2n"
type textarea "x"
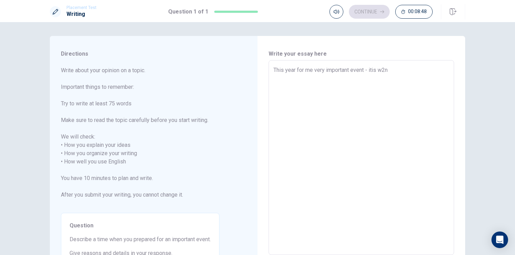
type textarea "This year for me very important event - itis w2n a"
type textarea "x"
type textarea "This year for me very important event - itis w2n a"
type textarea "x"
type textarea "This year for me very important event - itis w2n a r"
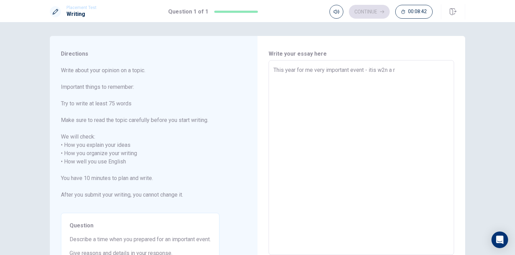
type textarea "x"
type textarea "This year for me very important event - itis w2n a re"
type textarea "x"
type textarea "This year for me very important event - itis w2n a res"
type textarea "x"
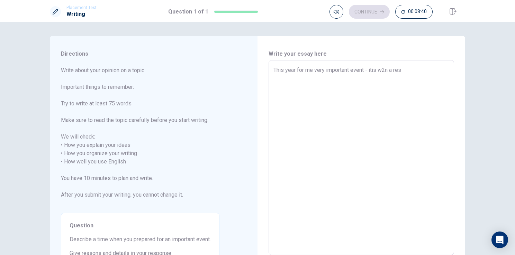
type textarea "This year for me very important event - itis w2n a rese"
type textarea "x"
type textarea "This year for me very important event - itis w2n a resea"
type textarea "x"
type textarea "This year for me very important event - itis w2n a resear"
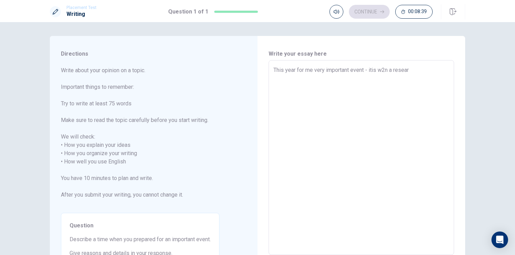
type textarea "x"
type textarea "This year for me very important event - itis w2n a researc"
type textarea "x"
type textarea "This year for me very important event - itis w2n a research"
type textarea "x"
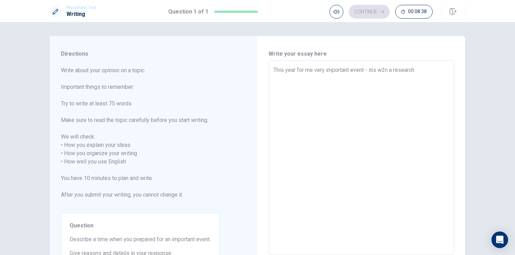
type textarea "This year for me very important event - itis w2n a research"
type textarea "x"
type textarea "This year for me very important event - itis w2n a research p"
type textarea "x"
type textarea "This year for me very important event - itis w2n a research pr"
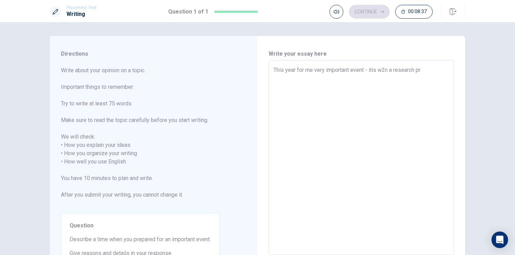
type textarea "x"
type textarea "This year for me very important event - itis w2n a research pro"
type textarea "x"
type textarea "This year for me very important event - itis w2n a research prog"
type textarea "x"
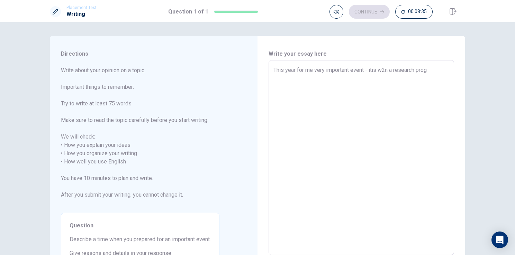
type textarea "This year for me very important event - itis w2n a research progr"
type textarea "x"
type textarea "This year for me very important event - itis w2n a research progra"
type textarea "x"
type textarea "This year for me very important event - itis w2n a research program"
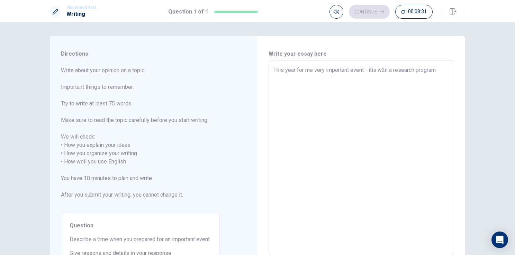
click at [370, 70] on textarea "This year for me very important event - itis w2n a research program" at bounding box center [361, 158] width 176 height 184
type textarea "x"
type textarea "This year for me very important event - i tis w2n a research program"
type textarea "x"
type textarea "This year for me very important event - itis w2n a research program"
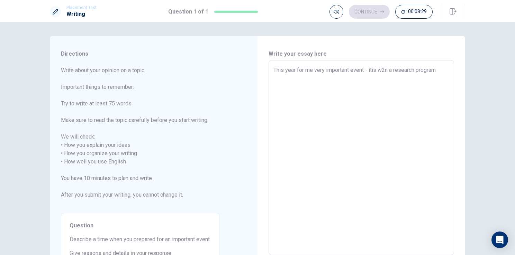
type textarea "x"
type textarea "This year for me very important event - it is w2n a research program"
type textarea "x"
type textarea "This year for me very important event - it is wn a research program"
type textarea "x"
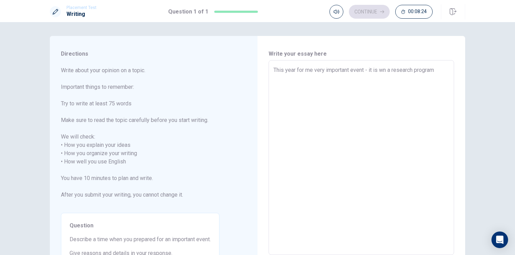
type textarea "This year for me very important event - it is win a research program"
click at [379, 70] on textarea "This year for me very important event - it is win a research program" at bounding box center [361, 158] width 176 height 184
type textarea "x"
type textarea "This year for me very important event - it is wwin a research program"
type textarea "x"
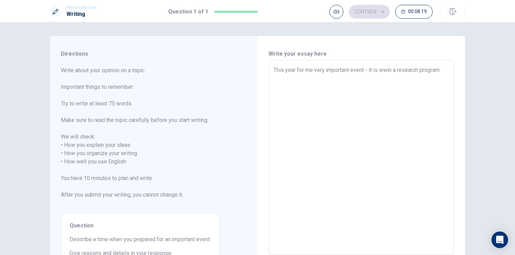
type textarea "This year for me very important event - it is whwin a research program"
type textarea "x"
type textarea "This year for me very important event - it is whewin a research program"
type textarea "x"
type textarea "This year for me very important event - it is whenwin a research program"
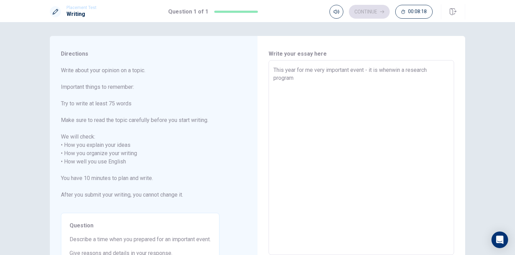
type textarea "x"
type textarea "This year for me very important event - it is when win a research program"
type textarea "x"
type textarea "This year for me very important event - it is when Iwin a research program"
type textarea "x"
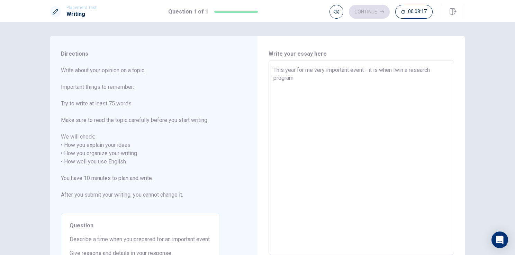
type textarea "This year for me very important event - it is when I win a research program"
click at [301, 76] on textarea "This year for me very important event - it is when I win a research program" at bounding box center [361, 158] width 176 height 184
type textarea "x"
type textarea "This year for me very important event - it is when I win a research program"
type textarea "x"
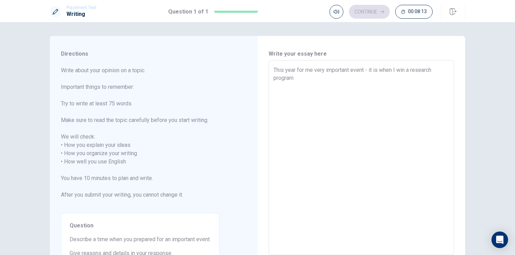
type textarea "This year for me very important event - it is when I win a research program B"
type textarea "x"
type textarea "This year for me very important event - it is when I win a research program Bo"
type textarea "x"
type textarea "This year for me very important event - it is when I win a research program Bol"
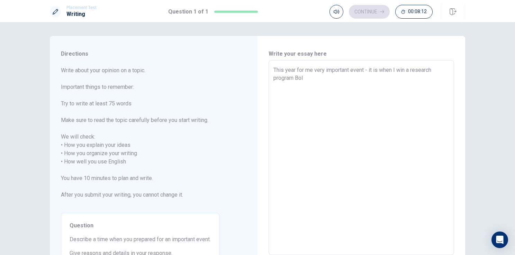
type textarea "x"
type textarea "This year for me very important event - it is when I win a research program Bola"
type textarea "x"
type textarea "This year for me very important event - it is when I win a research program Bol…"
type textarea "x"
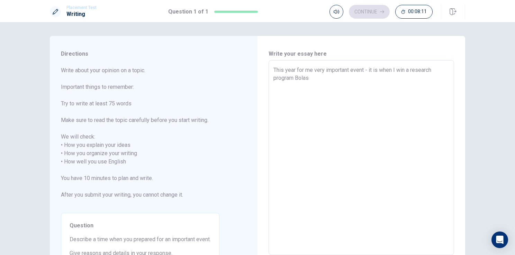
type textarea "This year for me very important event - it is when I win a research program [PE…"
type textarea "x"
type textarea "This year for me very important event - it is when I win a research program Bol…"
type textarea "x"
type textarea "This year for me very important event - it is when I win a research program Bol…"
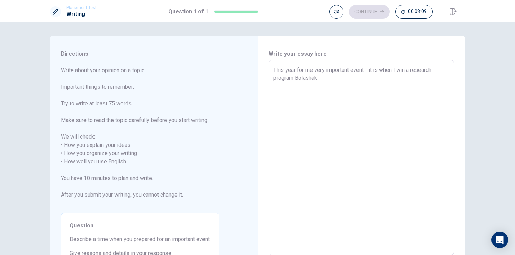
type textarea "x"
type textarea "This year for me very important event - it is when I win a research program Bol…"
type textarea "x"
type textarea "This year for me very important event - it is when I win a research program Bol…"
type textarea "x"
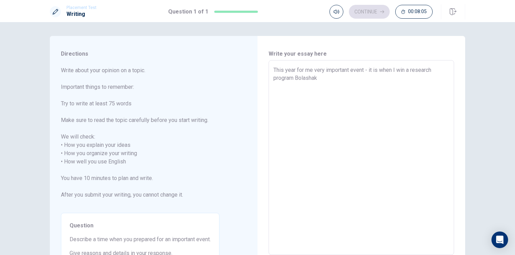
type textarea "This year for me very important event - it is when I win a research program Bol…"
type textarea "x"
type textarea "This year for me very important event - it is when I win a research program Bol…"
type textarea "x"
type textarea "This year for me very important event - it is when I win a research program Bol…"
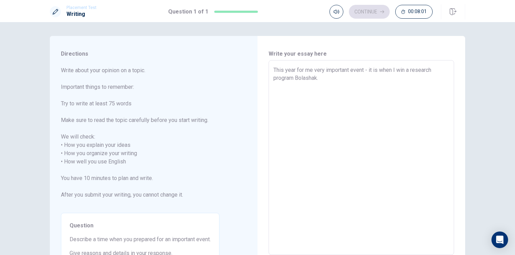
type textarea "x"
type textarea "This year for me very important event - it is when I win a research program Bol…"
type textarea "x"
type textarea "This year for me very important event - it is when I win a research program Bol…"
type textarea "x"
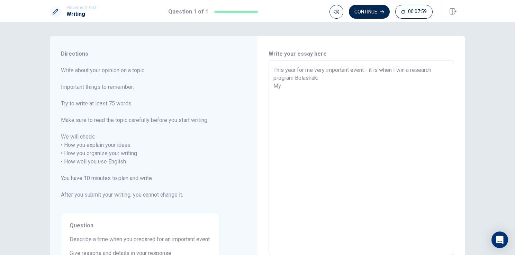
type textarea "This year for me very important event - it is when I win a research program Bol…"
type textarea "x"
type textarea "This year for me very important event - it is when I win a research program Bol…"
type textarea "x"
type textarea "This year for me very important event - it is when I win a research program Bol…"
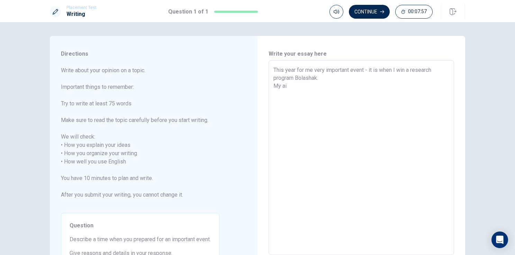
type textarea "x"
type textarea "This year for me very important event - it is when I win a research program Bol…"
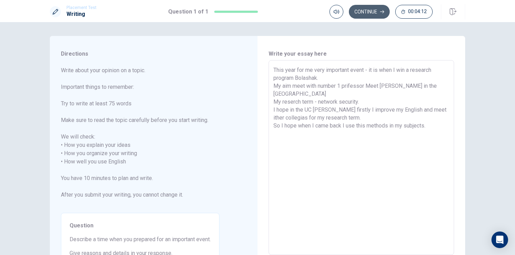
click at [372, 13] on button "Continue" at bounding box center [369, 12] width 41 height 14
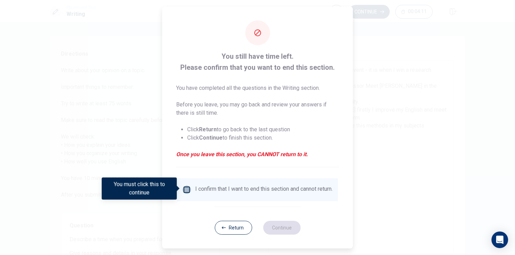
click at [184, 188] on input "You must click this to continue" at bounding box center [187, 190] width 8 height 8
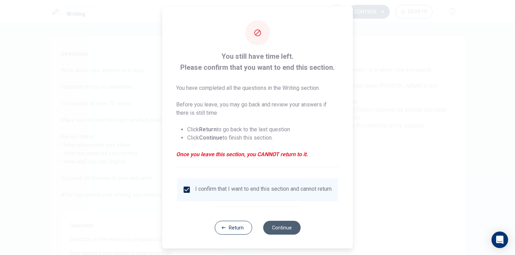
click at [281, 229] on button "Continue" at bounding box center [281, 228] width 37 height 14
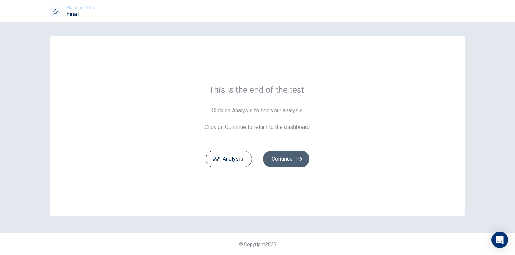
click at [294, 161] on button "Continue" at bounding box center [286, 159] width 46 height 17
